Goal: Use online tool/utility

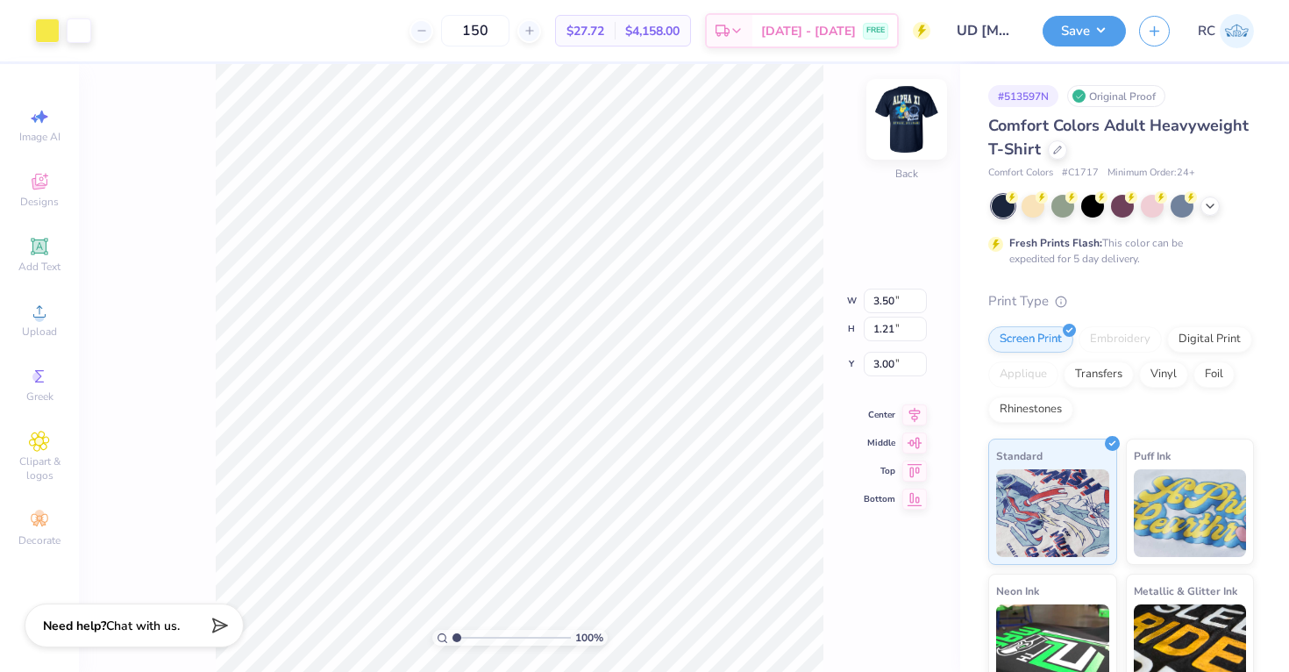
click at [908, 130] on img at bounding box center [906, 119] width 70 height 70
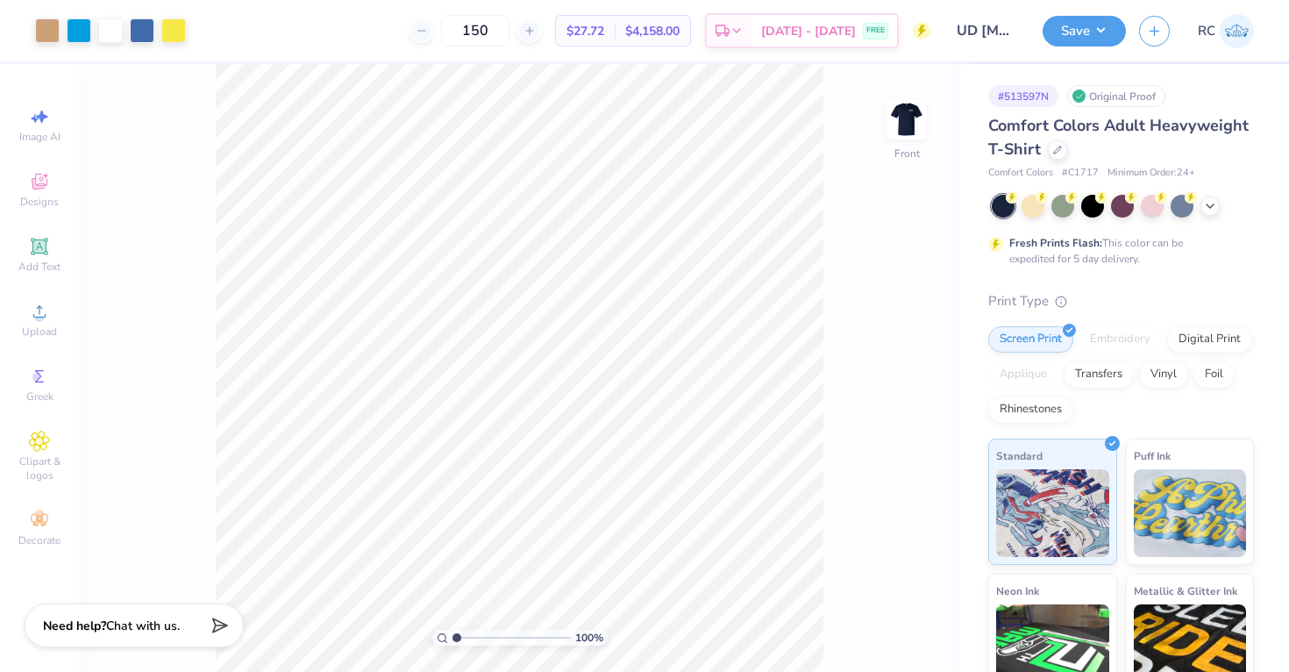
click at [908, 130] on img at bounding box center [906, 119] width 35 height 35
click at [900, 125] on img at bounding box center [906, 119] width 70 height 70
click at [907, 124] on img at bounding box center [906, 119] width 70 height 70
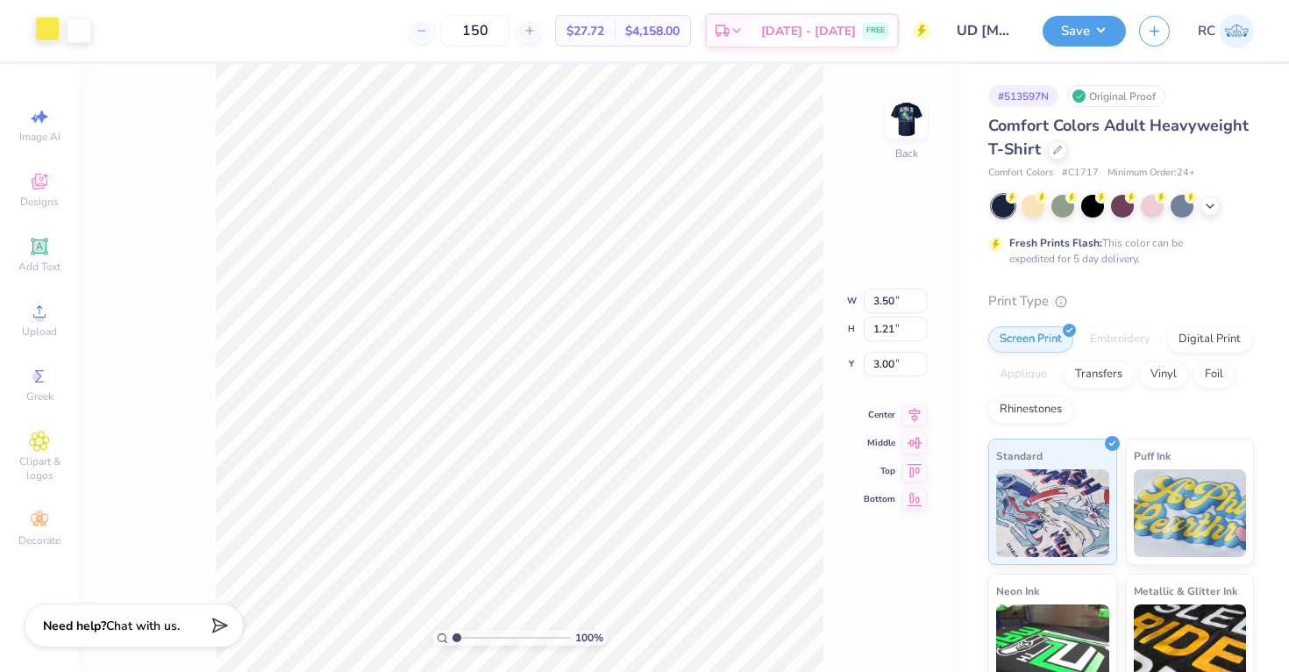
click at [58, 34] on div at bounding box center [47, 29] width 25 height 25
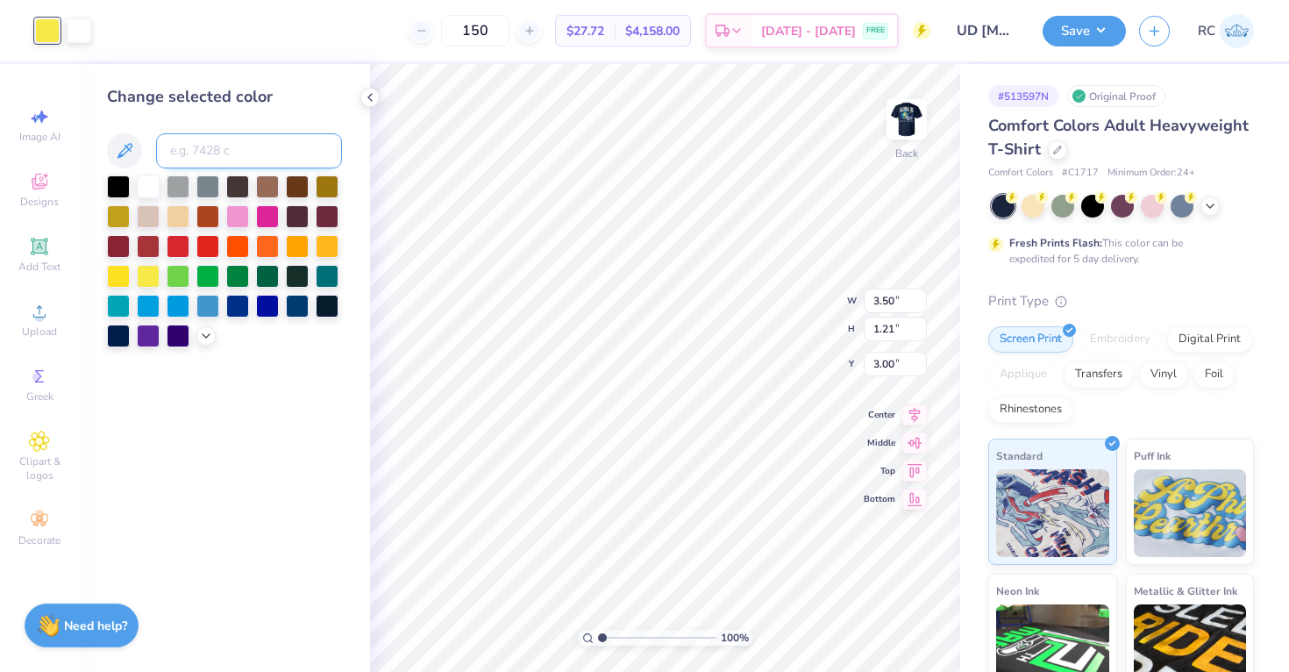
click at [231, 160] on input at bounding box center [249, 150] width 186 height 35
type input "299"
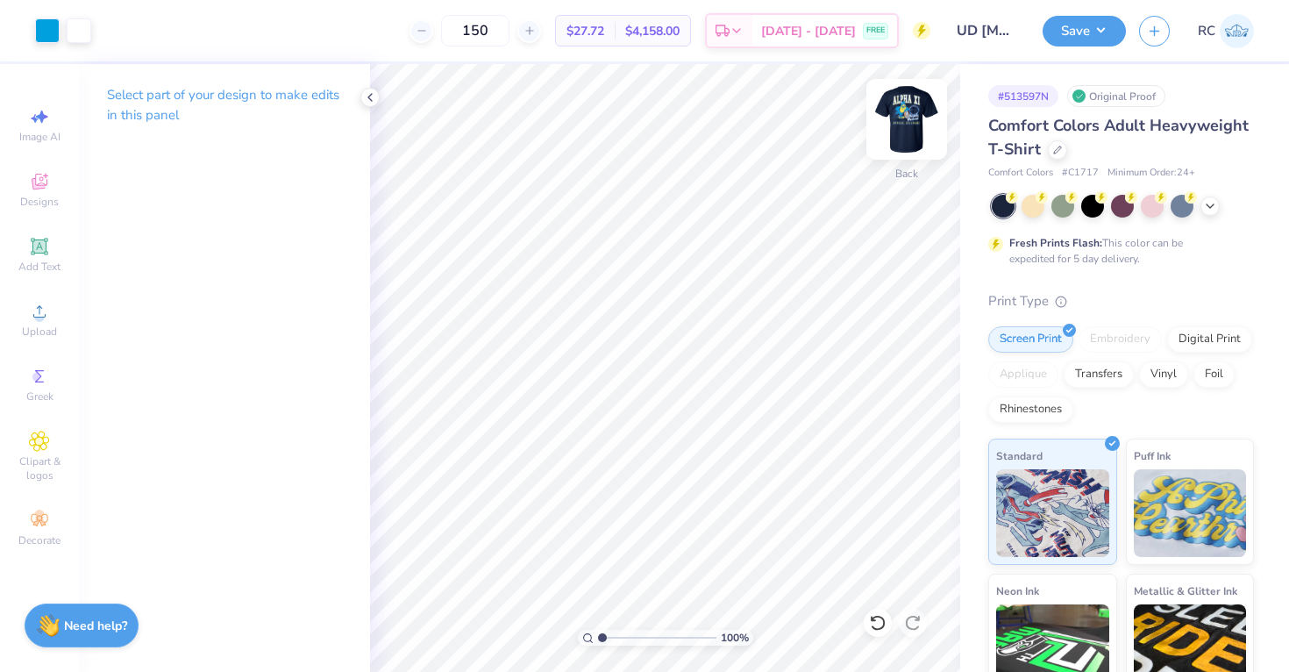
click at [919, 117] on img at bounding box center [906, 119] width 70 height 70
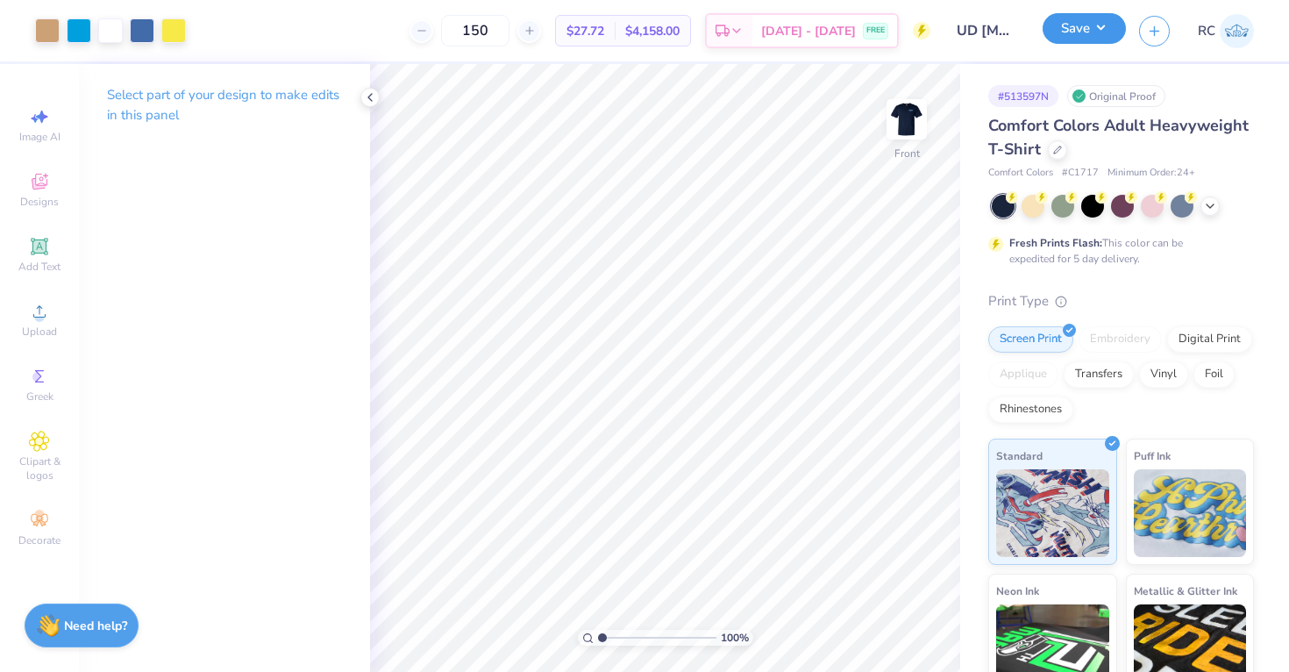
click at [1092, 35] on button "Save" at bounding box center [1083, 28] width 83 height 31
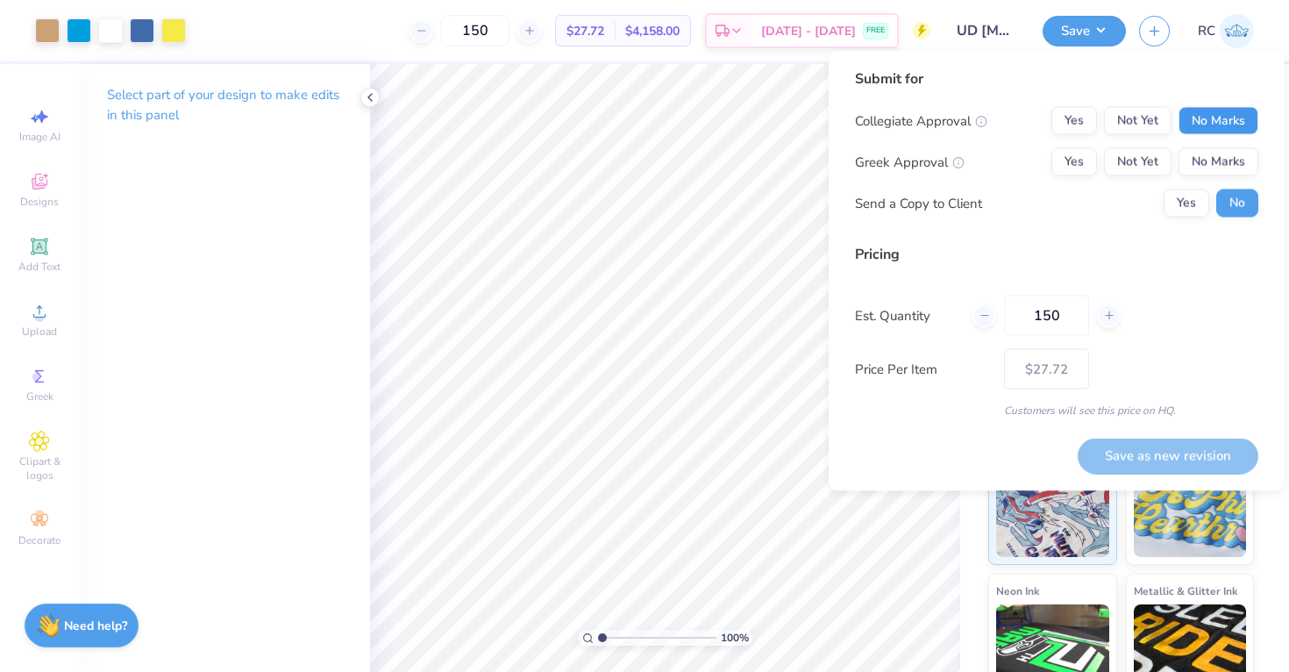
click at [1211, 117] on button "No Marks" at bounding box center [1218, 121] width 80 height 28
click at [1075, 119] on button "Yes" at bounding box center [1074, 121] width 46 height 28
click at [1076, 165] on button "Yes" at bounding box center [1074, 162] width 46 height 28
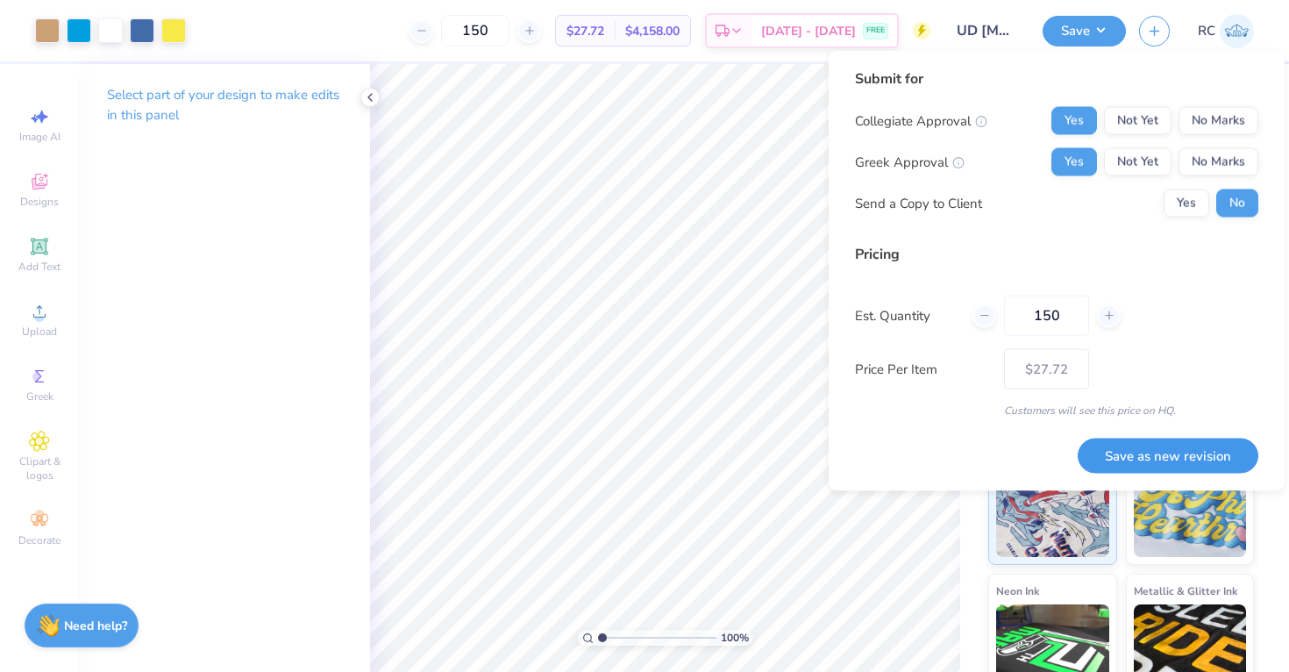
click at [1148, 459] on button "Save as new revision" at bounding box center [1167, 455] width 181 height 36
type input "$27.72"
